Goal: Information Seeking & Learning: Learn about a topic

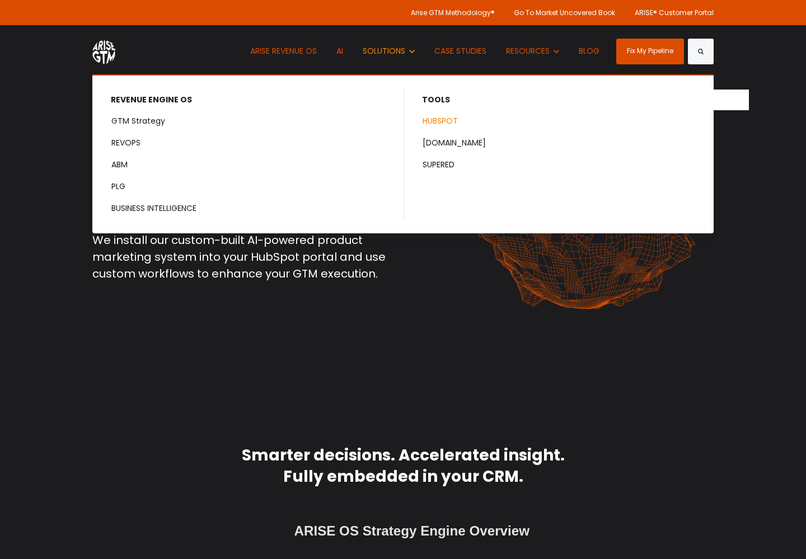
click at [434, 121] on link "HUBSPOT" at bounding box center [559, 121] width 309 height 21
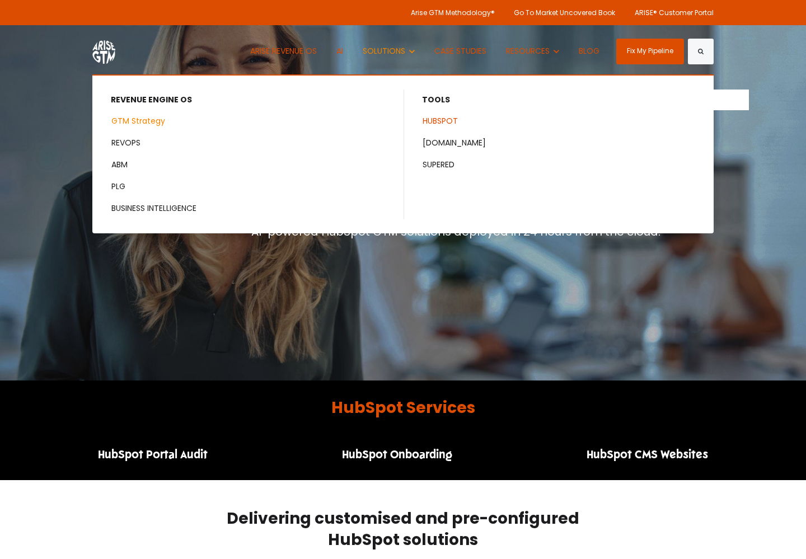
click at [150, 119] on link "GTM Strategy" at bounding box center [249, 121] width 310 height 21
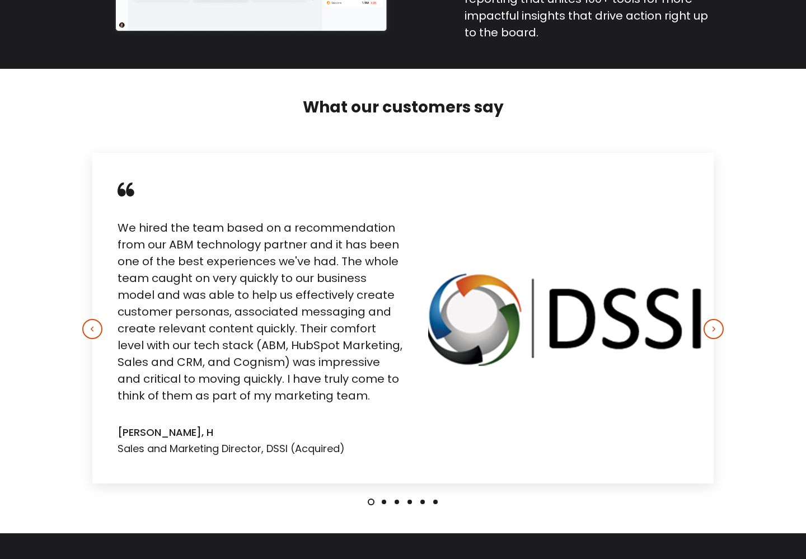
scroll to position [2500, 0]
